Goal: Task Accomplishment & Management: Complete application form

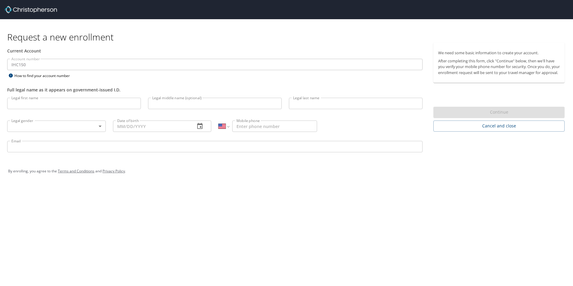
select select "US"
click at [46, 104] on input "Legal first name" at bounding box center [74, 103] width 134 height 11
type input "[PERSON_NAME]"
type input "[PERSON_NAME][EMAIL_ADDRESS][PERSON_NAME][DOMAIN_NAME]"
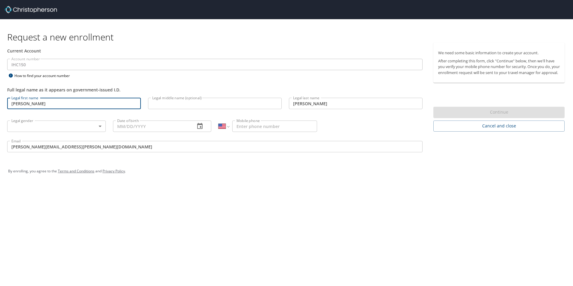
click at [89, 122] on body "Request a new enrollment Current Account Account number IHC150 Account number H…" at bounding box center [286, 143] width 573 height 286
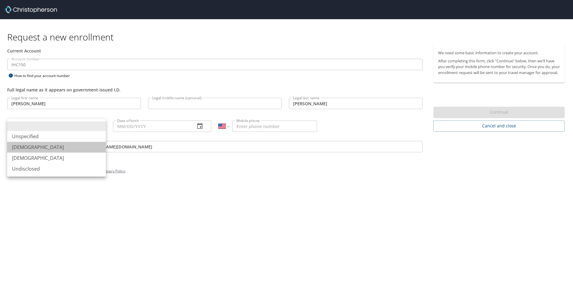
click at [60, 147] on li "[DEMOGRAPHIC_DATA]" at bounding box center [56, 147] width 99 height 11
type input "[DEMOGRAPHIC_DATA]"
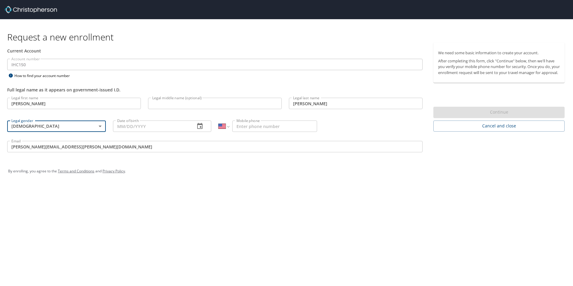
click at [163, 124] on input "Date of birth" at bounding box center [152, 126] width 78 height 11
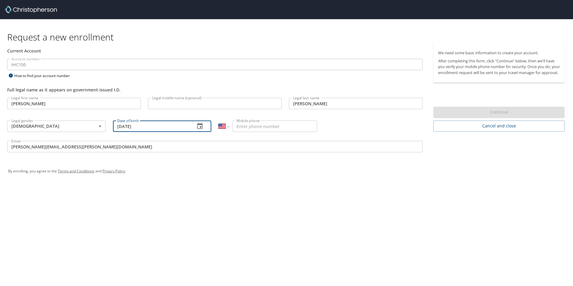
type input "[DATE]"
click at [246, 129] on input "Mobile phone" at bounding box center [274, 126] width 85 height 11
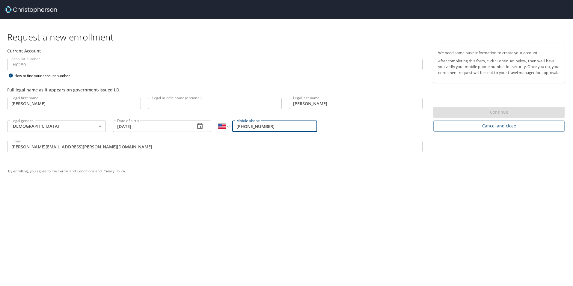
type input "[PHONE_NUMBER]"
click at [390, 181] on div "By enrolling, you agree to the Terms and Conditions and Privacy Policy ." at bounding box center [287, 171] width 566 height 27
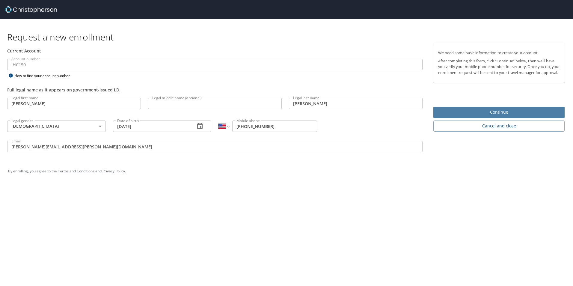
click at [474, 116] on span "Continue" at bounding box center [499, 112] width 122 height 7
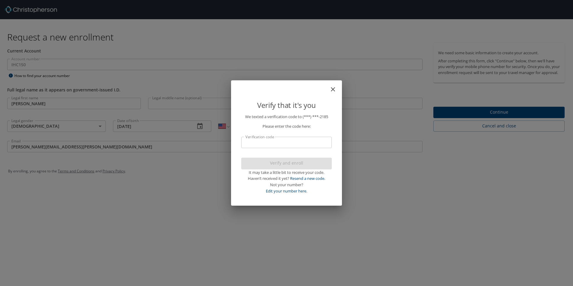
click at [306, 143] on input "Verification code" at bounding box center [286, 142] width 91 height 11
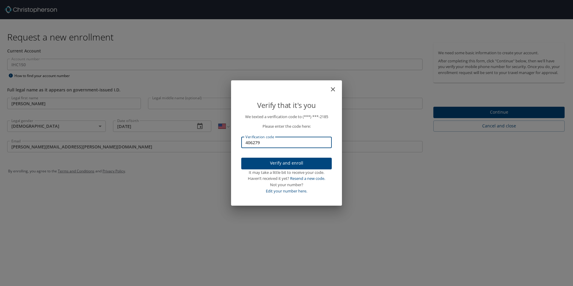
type input "406279"
click at [310, 161] on span "Verify and enroll" at bounding box center [286, 162] width 81 height 7
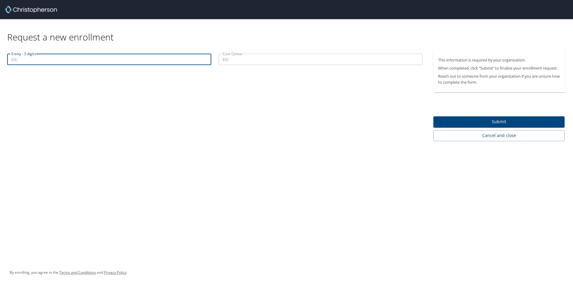
click at [63, 61] on input "Entity - 3 digits" at bounding box center [109, 59] width 204 height 11
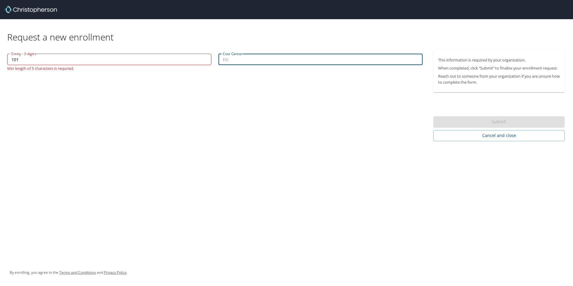
click at [12, 61] on input "101" at bounding box center [109, 59] width 204 height 11
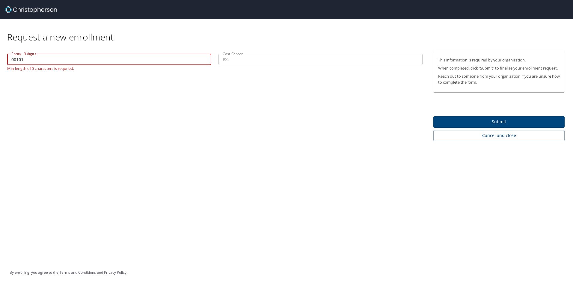
type input "00101"
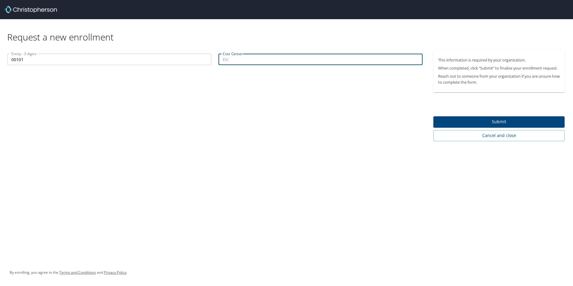
click at [236, 60] on input "Cost Center" at bounding box center [321, 59] width 204 height 11
type input "76006"
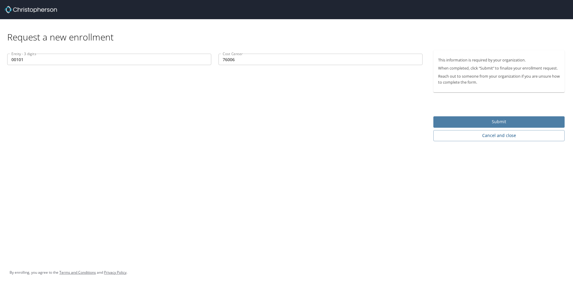
click at [514, 122] on span "Submit" at bounding box center [499, 121] width 122 height 7
